Goal: Task Accomplishment & Management: Manage account settings

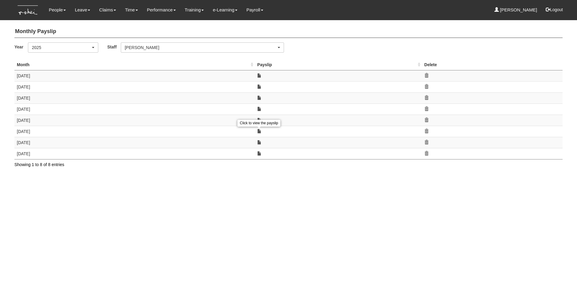
select select "5c9ef5a6-5da0-45d7-b594-a8a35f9e09df"
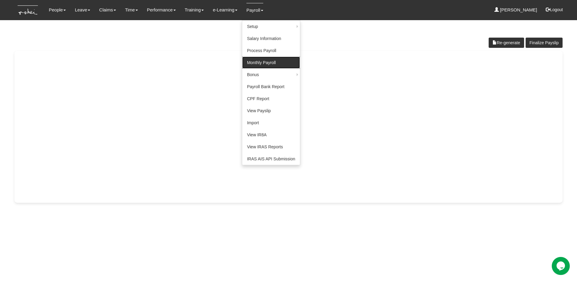
click at [258, 63] on link "Monthly Payroll" at bounding box center [271, 63] width 58 height 12
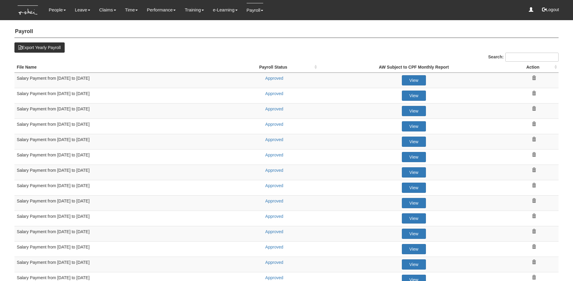
select select "50"
click at [270, 140] on link "Approved" at bounding box center [274, 139] width 18 height 5
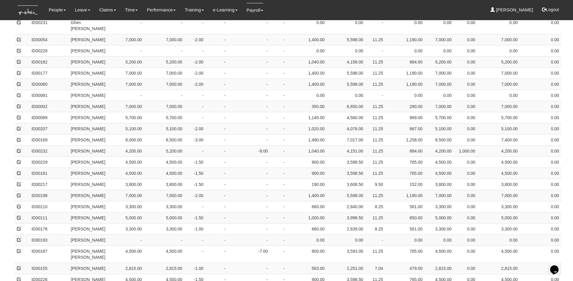
scroll to position [407, 0]
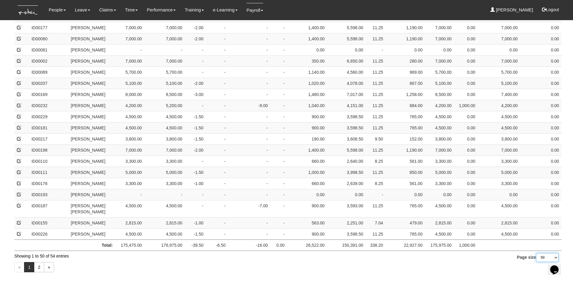
click at [549, 253] on select "10 25 50 100" at bounding box center [547, 257] width 23 height 9
select select "100"
click at [536, 262] on select "10 25 50 100" at bounding box center [547, 257] width 23 height 9
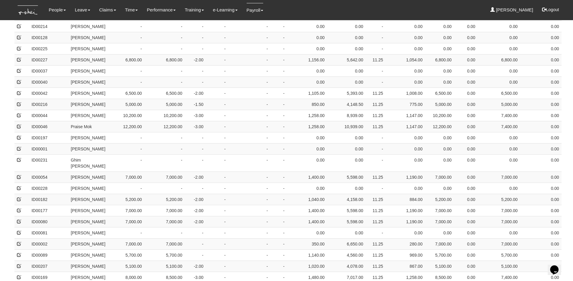
scroll to position [0, 0]
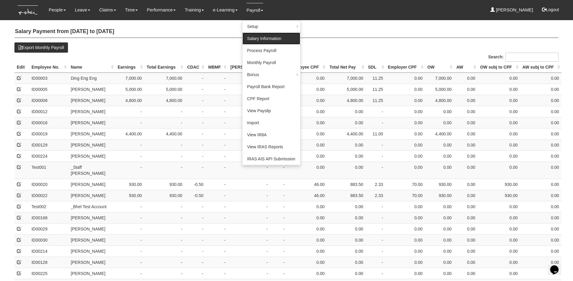
click at [259, 37] on link "Salary Information" at bounding box center [271, 38] width 58 height 12
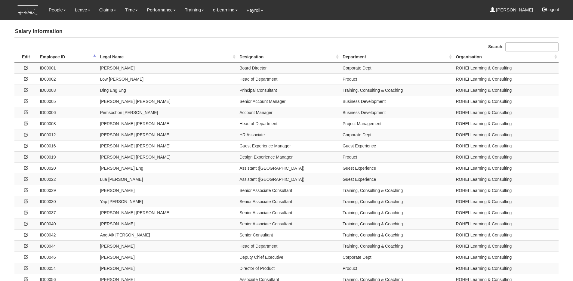
select select "50"
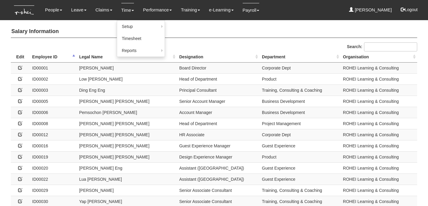
scroll to position [17, 0]
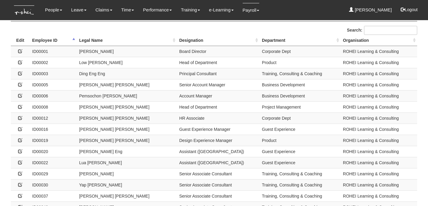
click at [98, 39] on th "Legal Name" at bounding box center [127, 40] width 100 height 11
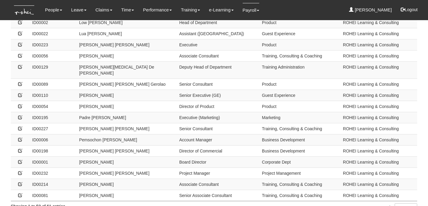
scroll to position [436, 0]
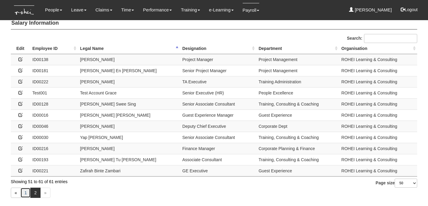
click at [24, 192] on link "1" at bounding box center [25, 193] width 10 height 10
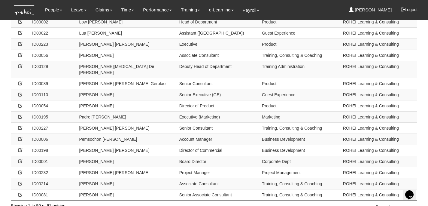
scroll to position [436, 0]
click at [20, 170] on icon at bounding box center [20, 172] width 4 height 4
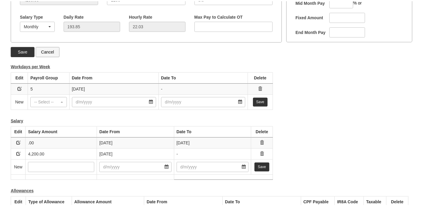
scroll to position [179, 0]
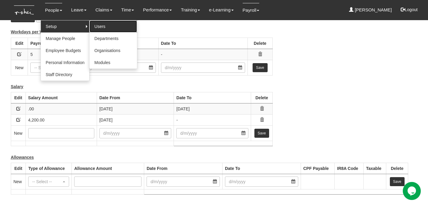
click at [102, 25] on link "Users" at bounding box center [113, 26] width 47 height 12
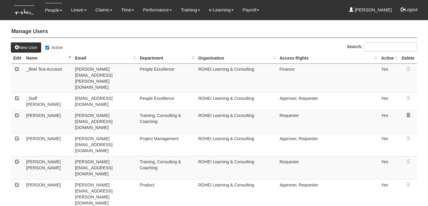
select select "50"
click at [53, 50] on label "Active" at bounding box center [53, 47] width 17 height 6
click at [49, 50] on input "Active" at bounding box center [47, 48] width 4 height 4
checkbox input "false"
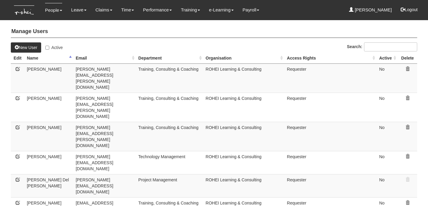
select select "50"
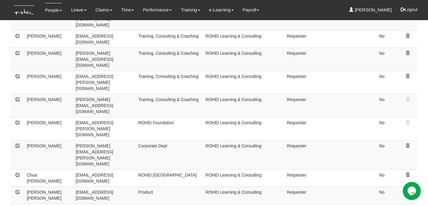
scroll to position [276, 0]
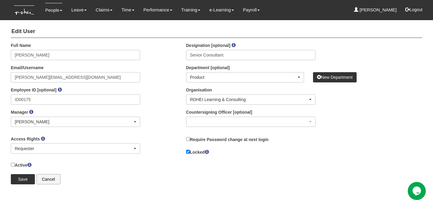
click at [28, 164] on label "Active" at bounding box center [21, 164] width 21 height 7
click at [15, 164] on input "Active" at bounding box center [13, 165] width 4 height 4
checkbox input "true"
click at [21, 179] on input "Save" at bounding box center [23, 179] width 24 height 10
click at [25, 162] on label "Active" at bounding box center [21, 164] width 21 height 7
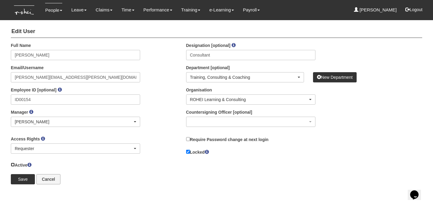
click at [15, 163] on input "Active" at bounding box center [13, 165] width 4 height 4
checkbox input "true"
click at [25, 180] on input "Save" at bounding box center [23, 179] width 24 height 10
click at [25, 163] on label "Active" at bounding box center [21, 164] width 21 height 7
click at [15, 163] on input "Active" at bounding box center [13, 165] width 4 height 4
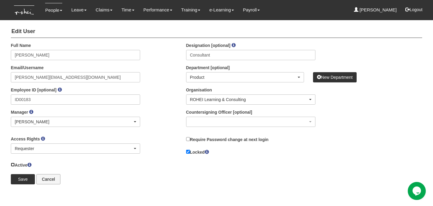
checkbox input "true"
click at [21, 177] on input "Save" at bounding box center [23, 179] width 24 height 10
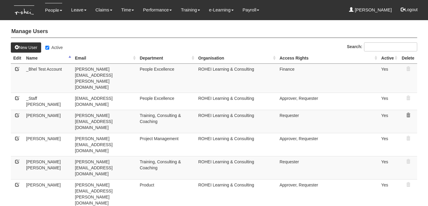
select select "50"
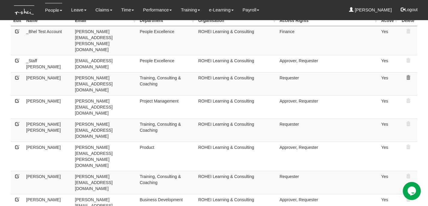
scroll to position [40, 0]
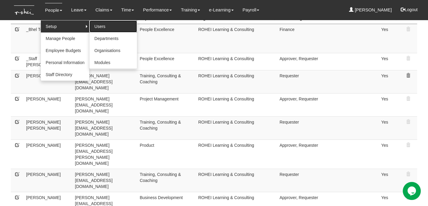
click at [98, 26] on link "Users" at bounding box center [113, 26] width 47 height 12
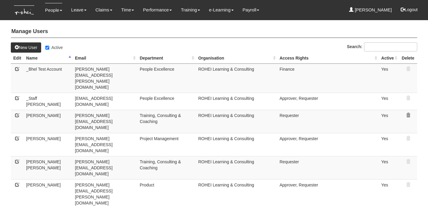
select select "50"
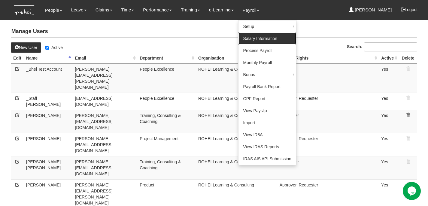
click at [256, 40] on link "Salary Information" at bounding box center [268, 38] width 58 height 12
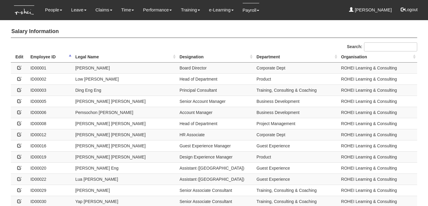
select select "50"
click at [91, 57] on th "Legal Name" at bounding box center [125, 56] width 104 height 11
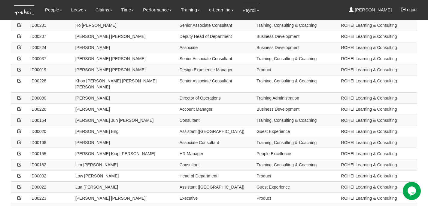
scroll to position [20, 0]
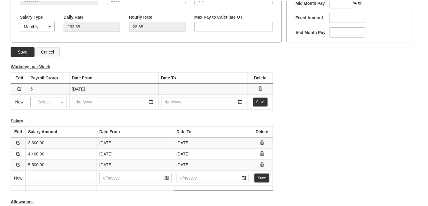
scroll to position [191, 0]
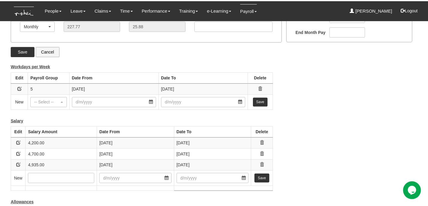
scroll to position [213, 0]
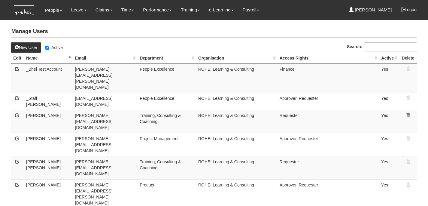
select select "50"
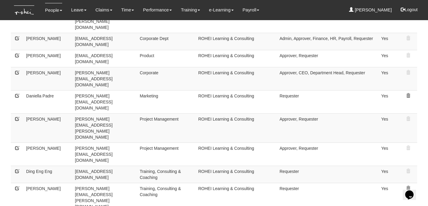
scroll to position [362, 0]
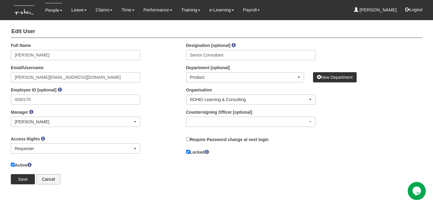
click at [22, 165] on label "Active" at bounding box center [21, 164] width 21 height 7
click at [15, 165] on input "Active" at bounding box center [13, 165] width 4 height 4
checkbox input "false"
click at [23, 176] on input "Save" at bounding box center [23, 179] width 24 height 10
click at [16, 164] on label "Active" at bounding box center [21, 164] width 21 height 7
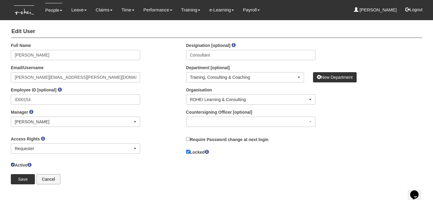
click at [15, 164] on input "Active" at bounding box center [13, 165] width 4 height 4
checkbox input "false"
click at [18, 175] on input "Save" at bounding box center [23, 179] width 24 height 10
click at [17, 164] on label "Active" at bounding box center [21, 164] width 21 height 7
click at [15, 164] on input "Active" at bounding box center [13, 165] width 4 height 4
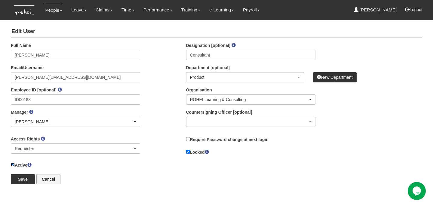
checkbox input "false"
click at [22, 177] on input "Save" at bounding box center [23, 179] width 24 height 10
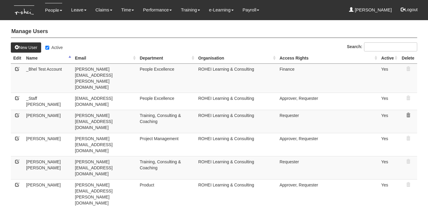
select select "50"
